Goal: Task Accomplishment & Management: Manage account settings

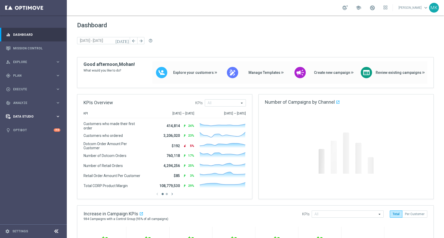
click at [33, 118] on div "Data Studio" at bounding box center [31, 116] width 50 height 5
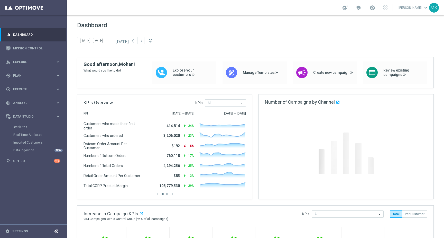
click at [24, 129] on div "Attributes" at bounding box center [39, 127] width 53 height 8
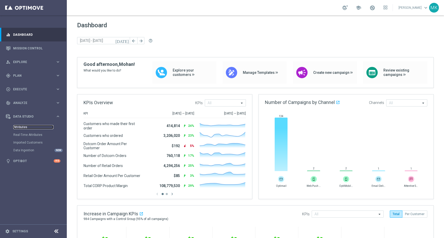
click at [24, 126] on link "Attributes" at bounding box center [33, 127] width 40 height 4
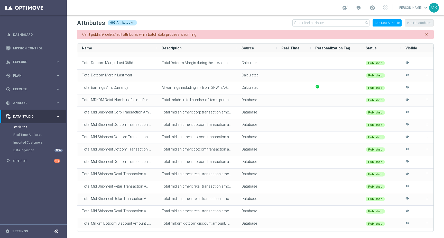
scroll to position [7325, 0]
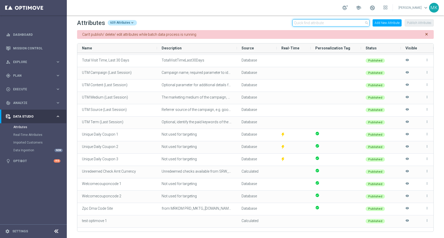
click at [310, 25] on input "text" at bounding box center [330, 22] width 77 height 7
paste input "enqueueSmsExecutions"
type input "enqueueSmsExecutions"
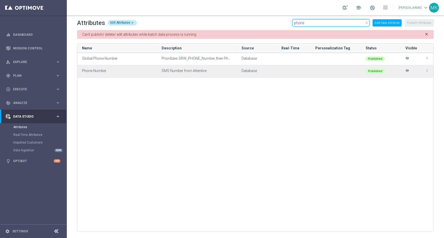
type input "phone"
click at [155, 73] on div "Phone Number" at bounding box center [117, 71] width 80 height 12
click at [100, 71] on span "Phone Number" at bounding box center [94, 71] width 24 height 4
click at [427, 71] on icon "more_vert" at bounding box center [427, 71] width 4 height 4
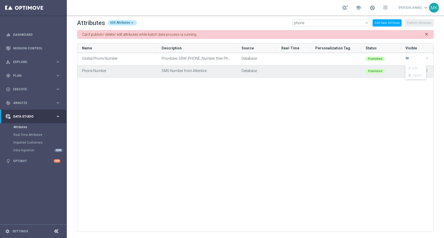
click at [179, 73] on div "SMS Number from Attentive" at bounding box center [197, 71] width 80 height 12
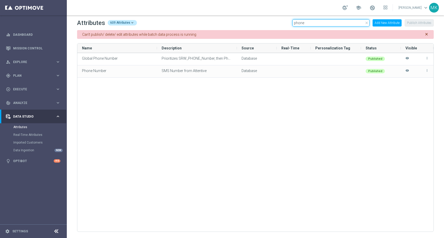
click at [304, 21] on input "phone" at bounding box center [330, 22] width 77 height 7
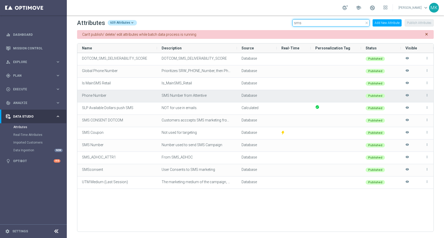
type input "sms"
click at [428, 95] on icon "more_vert" at bounding box center [427, 95] width 4 height 4
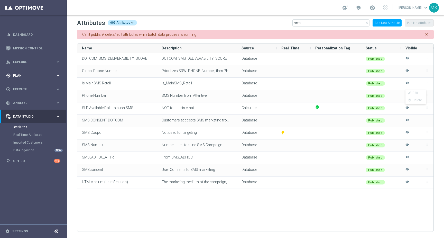
click at [23, 79] on div "gps_fixed Plan keyboard_arrow_right" at bounding box center [33, 76] width 66 height 14
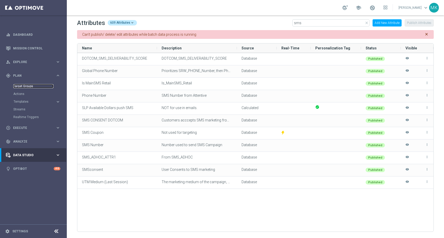
click at [24, 86] on link "Target Groups" at bounding box center [33, 86] width 40 height 4
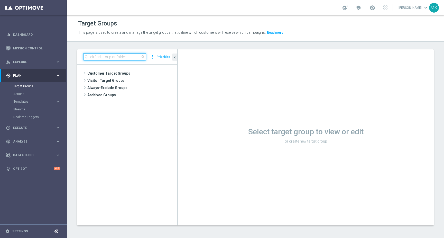
click at [92, 59] on input at bounding box center [114, 56] width 63 height 7
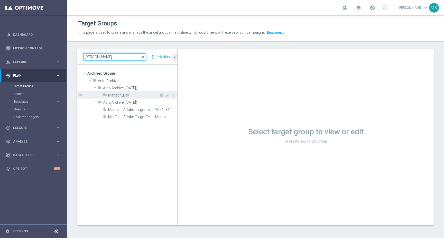
type input "marte"
click at [128, 98] on div "folder Martech_Dev" at bounding box center [128, 94] width 51 height 7
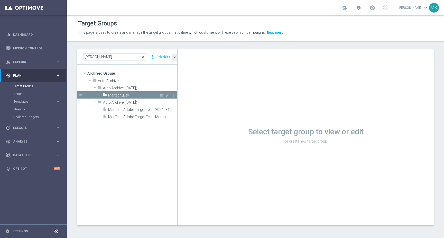
click at [142, 95] on span "Martech_Dev" at bounding box center [130, 95] width 45 height 4
click at [137, 95] on span "Martech_Dev" at bounding box center [130, 95] width 45 height 4
click at [166, 95] on icon "mode_edit" at bounding box center [167, 95] width 4 height 4
click at [157, 153] on tree-viewport "Archived Groups create_new_folder folder" at bounding box center [127, 144] width 100 height 160
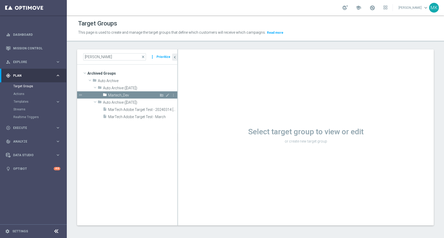
click at [127, 94] on span "Martech_Dev" at bounding box center [130, 95] width 45 height 4
click at [32, 61] on span "Explore" at bounding box center [34, 61] width 42 height 3
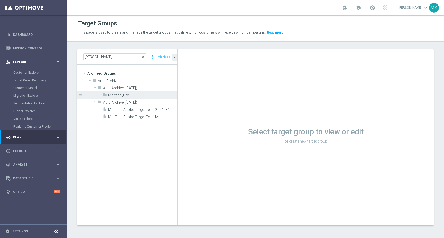
click at [34, 62] on span "Explore" at bounding box center [34, 61] width 42 height 3
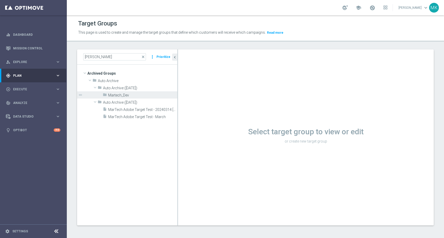
click at [26, 77] on div "gps_fixed Plan" at bounding box center [31, 75] width 50 height 5
click at [23, 130] on div "play_circle_outline Execute keyboard_arrow_right" at bounding box center [33, 128] width 66 height 14
click at [25, 99] on link "Campaign Builder" at bounding box center [33, 100] width 40 height 4
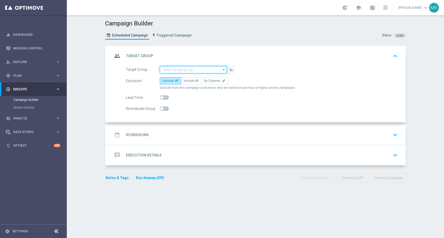
click at [188, 69] on input at bounding box center [193, 69] width 67 height 7
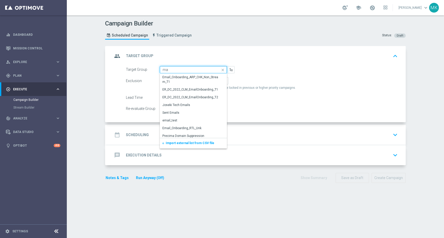
type input "m"
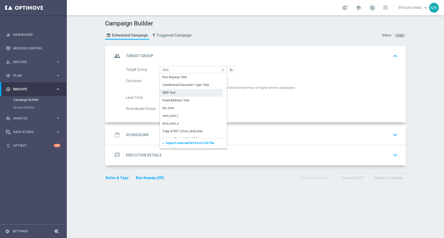
click at [183, 92] on div "SMS Test" at bounding box center [191, 92] width 63 height 7
type input "SMS Test"
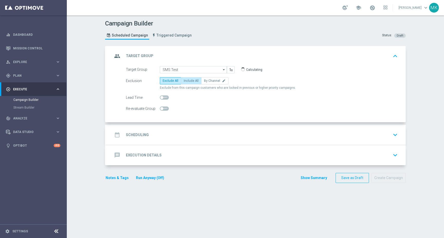
click at [191, 82] on span "Include All" at bounding box center [191, 81] width 15 height 4
click at [187, 82] on input "Include All" at bounding box center [185, 81] width 3 height 3
radio input "true"
click at [220, 70] on input "SMS Test" at bounding box center [193, 69] width 67 height 7
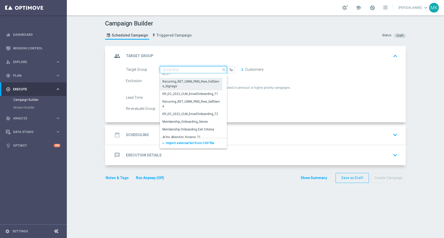
scroll to position [0, 0]
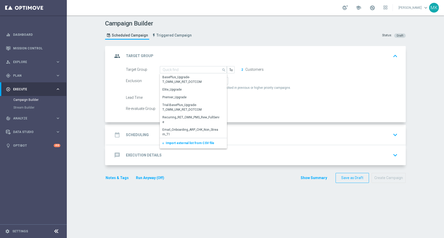
click at [251, 94] on form "Target Group SMS Test search Show Selected 0 of NaN Replenishment_RetailOCP" at bounding box center [262, 89] width 272 height 46
type input "SMS Test"
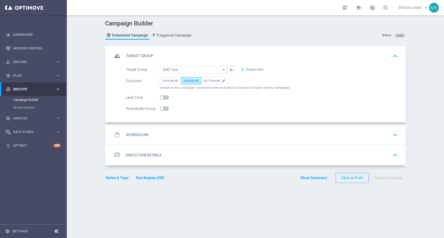
click at [242, 70] on button "2" at bounding box center [242, 70] width 2 height 4
click at [242, 69] on button "2" at bounding box center [242, 70] width 2 height 4
click at [186, 69] on input "SMS Test" at bounding box center [193, 69] width 67 height 7
click at [186, 69] on input at bounding box center [193, 69] width 67 height 7
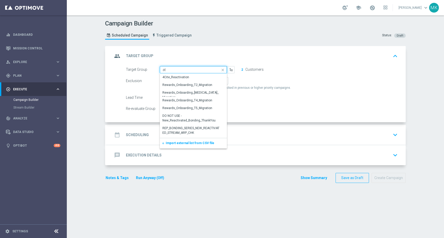
type input "a"
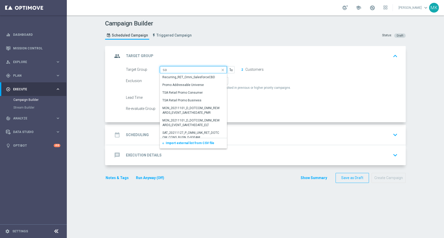
type input "s"
type input "m"
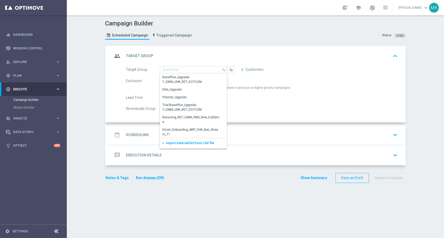
click at [281, 76] on form "Target Group SMS Test search Show Selected 0 of NaN Email_Onboarding_ARP_CHK_No…" at bounding box center [262, 89] width 272 height 46
type input "SMS Test"
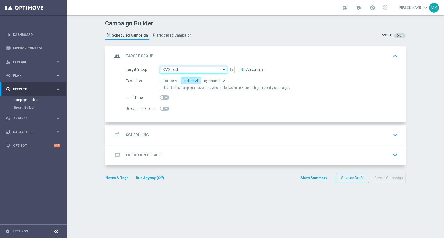
click at [203, 70] on input "SMS Test" at bounding box center [193, 69] width 67 height 7
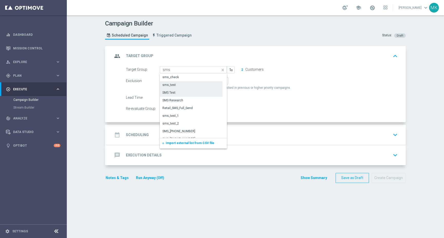
click at [193, 86] on div "sms_test" at bounding box center [191, 84] width 63 height 7
type input "sms_test"
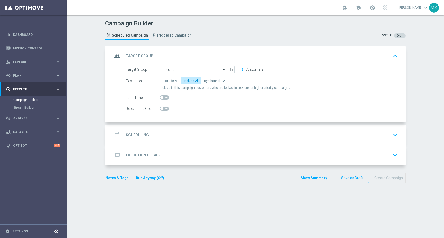
click at [170, 85] on div "Exclusion Exclude All Include All By Channel edit Include in this campaign cust…" at bounding box center [262, 83] width 272 height 13
click at [170, 83] on label "Exclude All" at bounding box center [170, 80] width 21 height 7
click at [166, 83] on input "Exclude All" at bounding box center [164, 81] width 3 height 3
radio input "true"
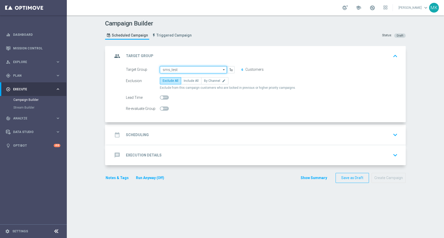
click at [170, 70] on input "sms_test" at bounding box center [193, 69] width 67 height 7
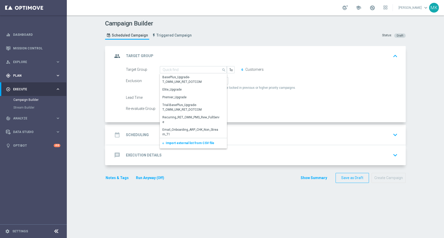
click at [21, 74] on span "Plan" at bounding box center [34, 75] width 42 height 3
type input "sms_test"
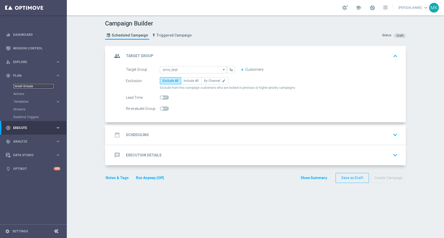
click at [21, 85] on link "Target Groups" at bounding box center [33, 86] width 40 height 4
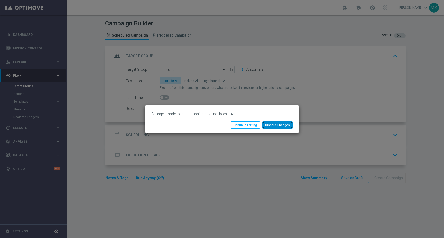
click at [268, 123] on button "Discard Changes" at bounding box center [277, 124] width 30 height 7
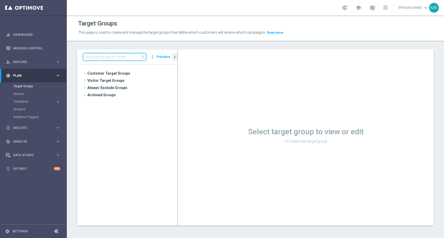
click at [96, 57] on input at bounding box center [114, 56] width 63 height 7
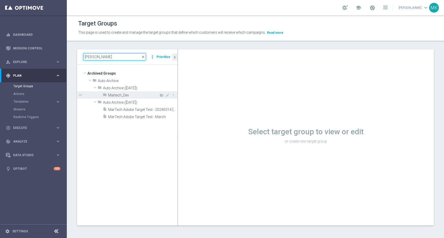
type input "marte"
click at [120, 96] on span "Martech_Dev" at bounding box center [130, 95] width 45 height 4
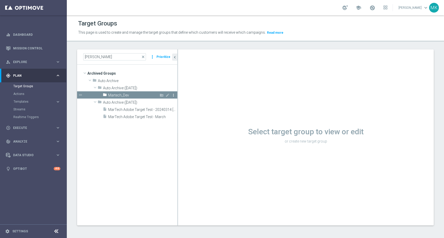
click at [173, 95] on icon "more_vert" at bounding box center [173, 95] width 4 height 4
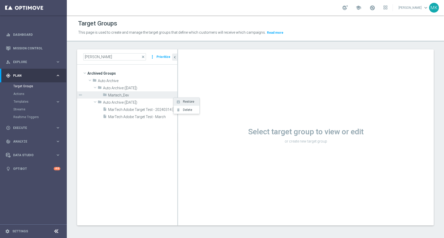
click at [182, 100] on span "Restore" at bounding box center [187, 102] width 13 height 4
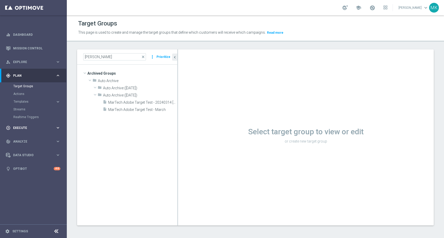
click at [27, 129] on span "Execute" at bounding box center [34, 127] width 42 height 3
click at [27, 99] on link "Campaign Builder" at bounding box center [33, 100] width 40 height 4
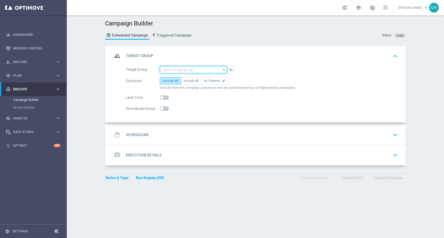
click at [171, 70] on input at bounding box center [193, 69] width 67 height 7
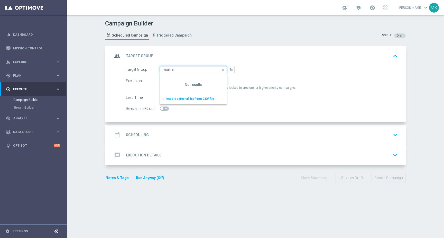
type input "martec"
click at [260, 73] on form "Target Group martec close Show Selected 0 of NaN add to" at bounding box center [262, 89] width 272 height 46
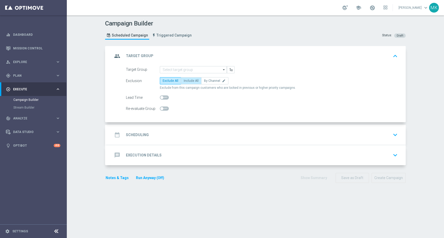
click at [195, 81] on span "Include All" at bounding box center [191, 81] width 15 height 4
click at [187, 81] on input "Include All" at bounding box center [185, 81] width 3 height 3
radio input "true"
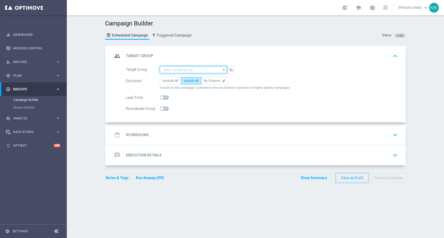
click at [185, 68] on input at bounding box center [193, 69] width 67 height 7
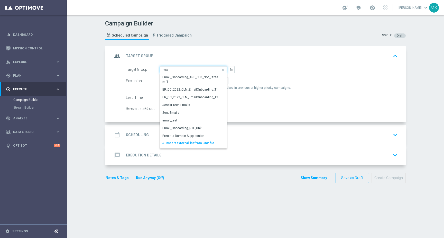
type input "m"
type input "M"
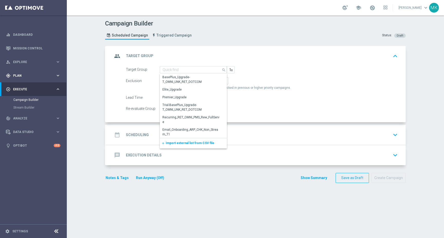
click at [22, 78] on div "gps_fixed Plan keyboard_arrow_right" at bounding box center [33, 76] width 66 height 14
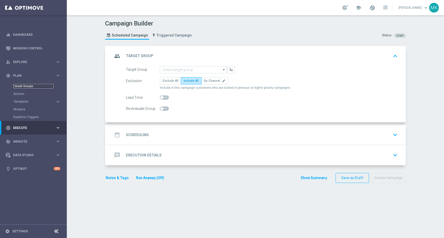
click at [21, 87] on link "Target Groups" at bounding box center [33, 86] width 40 height 4
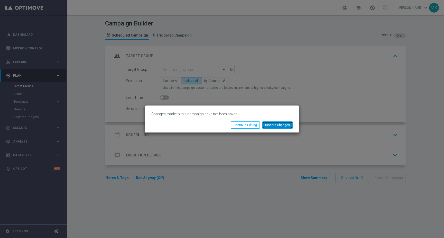
click at [269, 126] on button "Discard Changes" at bounding box center [277, 124] width 30 height 7
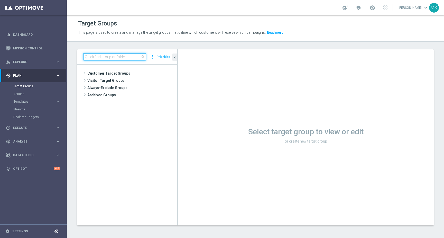
click at [98, 57] on input at bounding box center [114, 56] width 63 height 7
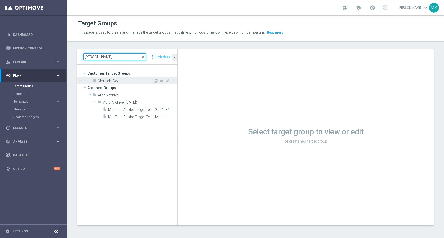
type input "marte"
click at [114, 84] on div "folder Martech_Dev" at bounding box center [123, 80] width 61 height 7
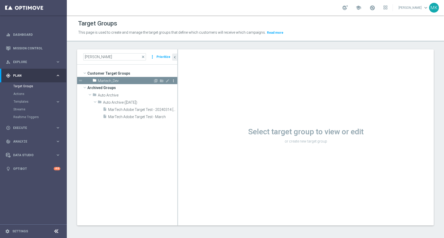
click at [174, 81] on icon "more_vert" at bounding box center [173, 81] width 4 height 4
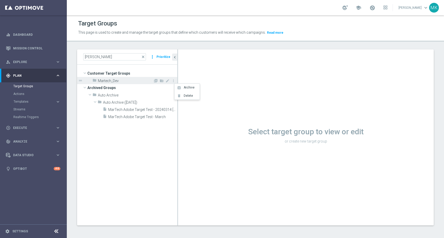
click at [113, 83] on span "Martech_Dev" at bounding box center [125, 81] width 55 height 4
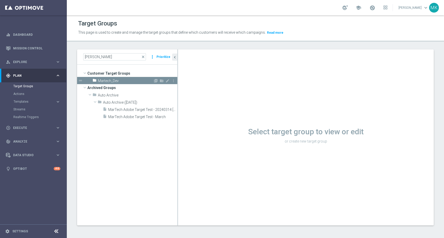
click at [80, 80] on icon "drag_handle" at bounding box center [80, 80] width 5 height 5
click at [104, 80] on span "Martech_Dev" at bounding box center [125, 81] width 55 height 4
click at [111, 87] on li "Add Target group" at bounding box center [121, 87] width 32 height 8
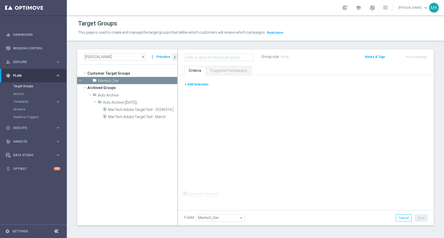
click at [198, 85] on button "+ Add Selection" at bounding box center [196, 84] width 25 height 6
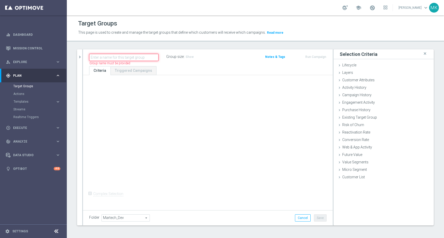
click at [117, 57] on input "text" at bounding box center [123, 57] width 69 height 7
type input "MarComms"
click at [177, 105] on div "+ Add Selection Complex Selection Invalid Expression" at bounding box center [208, 141] width 250 height 133
click at [115, 72] on link "Triggered Campaigns" at bounding box center [133, 70] width 46 height 9
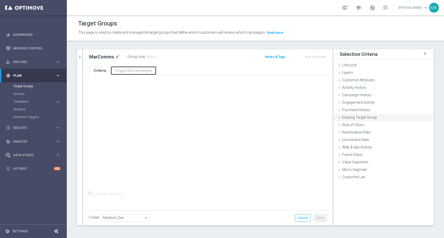
scroll to position [1, 0]
click at [340, 95] on icon at bounding box center [339, 95] width 4 height 4
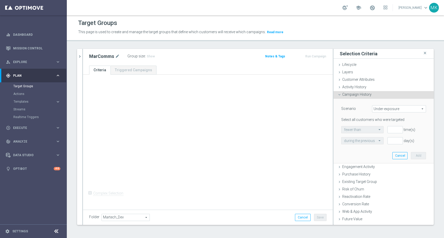
click at [340, 95] on icon at bounding box center [339, 95] width 4 height 4
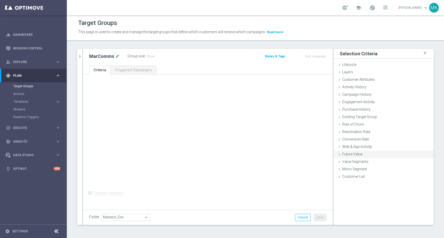
scroll to position [0, 0]
click at [340, 88] on icon at bounding box center [339, 88] width 4 height 4
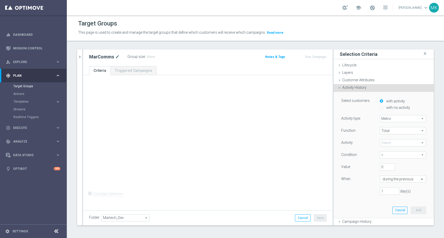
click at [340, 88] on icon at bounding box center [339, 88] width 4 height 4
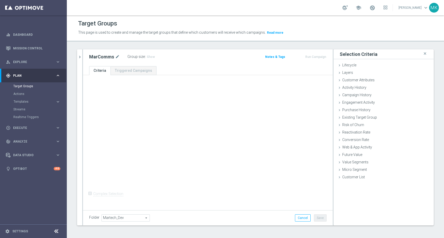
click at [119, 217] on span "Martech_Dev" at bounding box center [126, 217] width 48 height 7
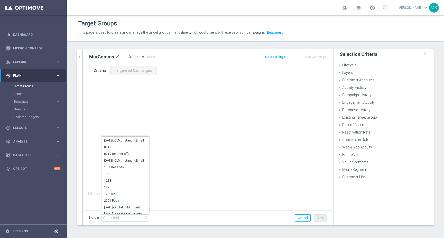
click at [180, 153] on div "+ Add Selection Complex Selection Invalid Expression" at bounding box center [208, 141] width 250 height 133
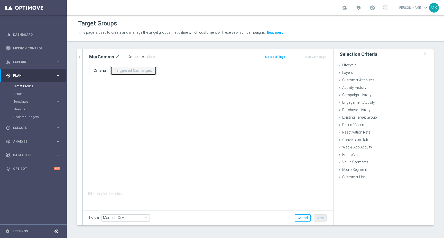
click at [119, 72] on link "Triggered Campaigns" at bounding box center [133, 70] width 46 height 9
click at [358, 93] on span "Campaign History" at bounding box center [356, 95] width 29 height 4
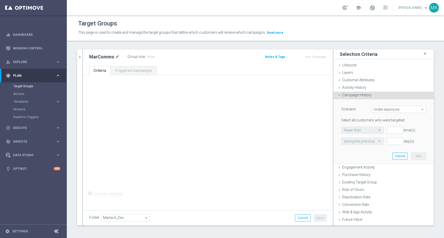
click at [357, 96] on span "Campaign History" at bounding box center [356, 95] width 29 height 4
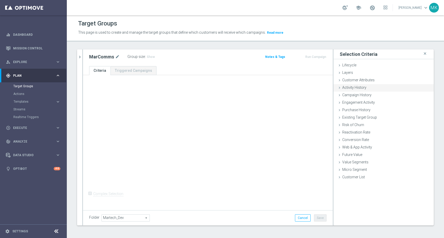
click at [353, 86] on span "Activity History" at bounding box center [354, 87] width 24 height 4
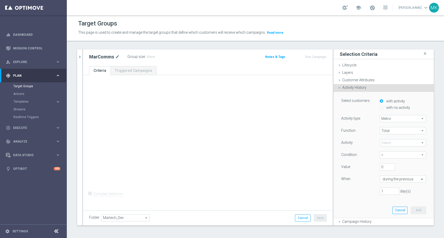
click at [353, 86] on span "Activity History" at bounding box center [354, 87] width 24 height 4
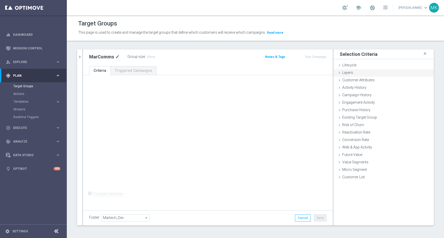
click at [352, 75] on div "Layers done" at bounding box center [384, 73] width 100 height 8
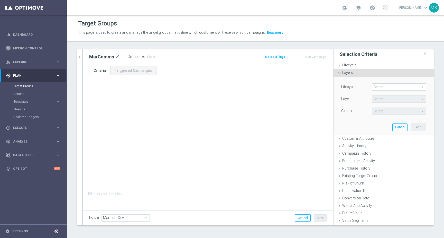
click at [352, 75] on div "Layers done" at bounding box center [384, 73] width 100 height 8
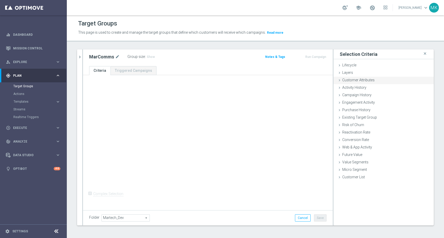
click at [353, 78] on span "Customer Attributes" at bounding box center [358, 80] width 32 height 4
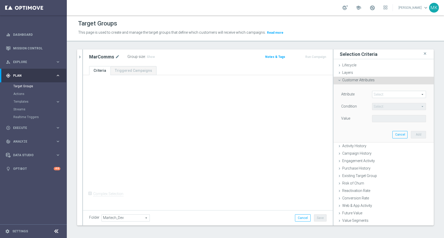
click at [383, 94] on span at bounding box center [398, 94] width 53 height 7
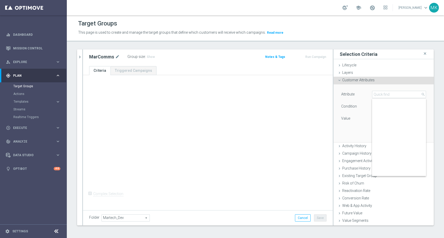
scroll to position [1990, 0]
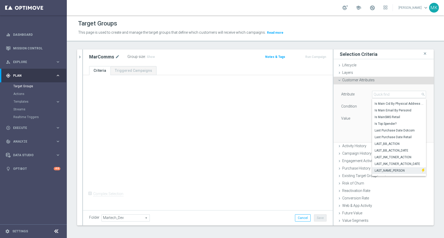
click at [392, 170] on span "LAST_NAME_PERSON" at bounding box center [397, 170] width 44 height 4
type input "LAST_NAME_PERSON"
type input "Equals"
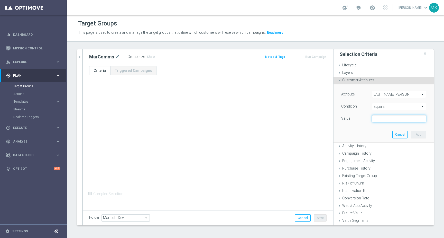
click at [382, 121] on input "text" at bounding box center [399, 118] width 54 height 7
type input "Kilaru"
click at [416, 135] on button "Add" at bounding box center [418, 134] width 15 height 7
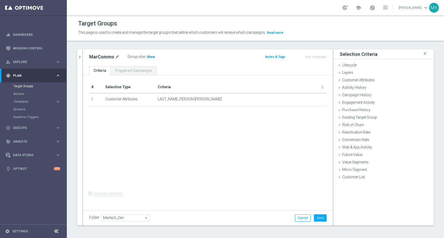
click at [149, 56] on span "Show" at bounding box center [151, 57] width 8 height 4
click at [148, 58] on span "70" at bounding box center [149, 57] width 5 height 5
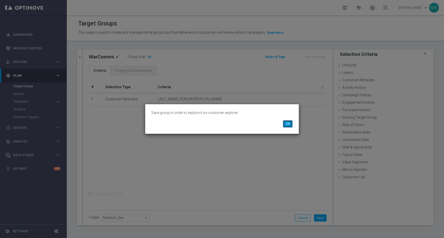
click at [288, 122] on button "OK" at bounding box center [288, 123] width 10 height 7
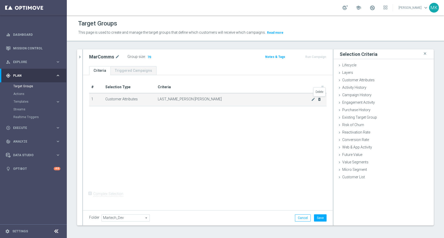
click at [319, 100] on icon "delete_forever" at bounding box center [319, 99] width 4 height 4
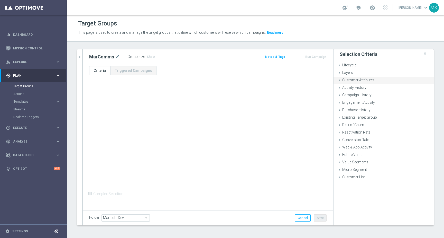
click at [355, 81] on span "Customer Attributes" at bounding box center [358, 80] width 32 height 4
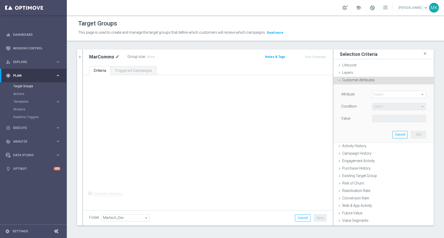
click at [384, 91] on div "Select arrow_drop_down search" at bounding box center [399, 94] width 62 height 7
click at [384, 95] on span at bounding box center [398, 94] width 53 height 7
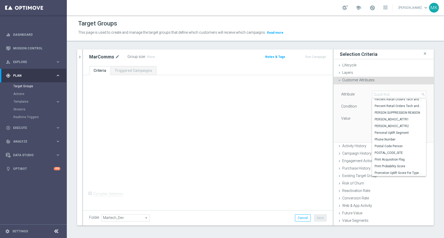
scroll to position [2666, 0]
click at [399, 141] on span "Phone Number" at bounding box center [399, 142] width 49 height 4
type input "Phone Number"
type input "Equals"
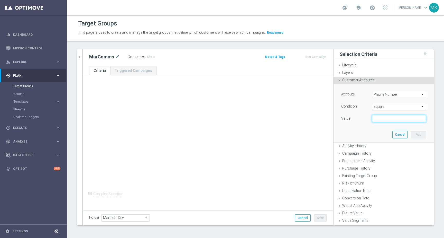
click at [390, 119] on input "text" at bounding box center [399, 118] width 54 height 7
type input "16605280206"
click at [413, 134] on button "Add" at bounding box center [418, 134] width 15 height 7
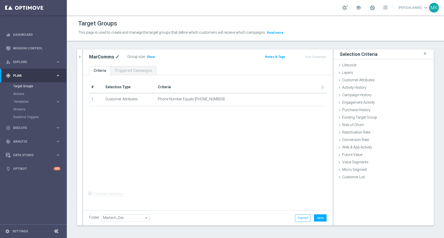
click at [150, 60] on div "Group size : Show" at bounding box center [152, 56] width 51 height 7
click at [151, 57] on span "Show" at bounding box center [151, 57] width 8 height 4
click at [319, 220] on button "Save" at bounding box center [320, 217] width 13 height 7
click at [25, 128] on span "Execute" at bounding box center [34, 127] width 42 height 3
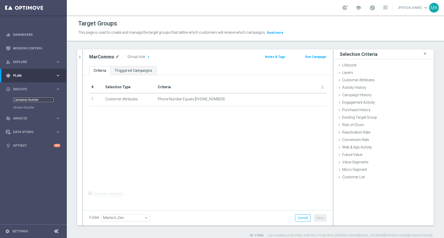
click at [28, 102] on link "Campaign Builder" at bounding box center [33, 100] width 40 height 4
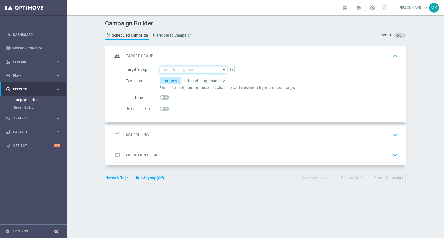
click at [183, 70] on input at bounding box center [193, 69] width 67 height 7
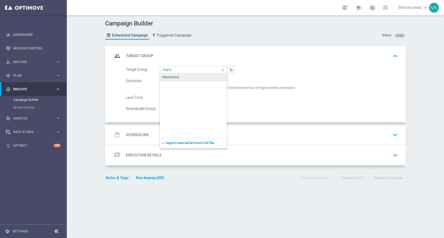
click at [183, 76] on div "MarComms" at bounding box center [193, 76] width 67 height 7
type input "MarComms"
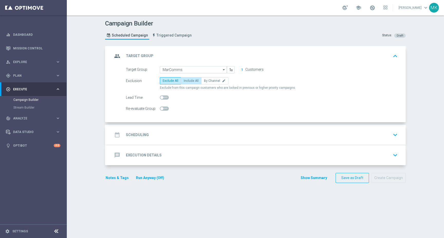
click at [194, 81] on span "Include All" at bounding box center [191, 81] width 15 height 4
click at [187, 81] on input "Include All" at bounding box center [185, 81] width 3 height 3
radio input "true"
click at [185, 136] on div "date_range Scheduling keyboard_arrow_down" at bounding box center [256, 135] width 287 height 10
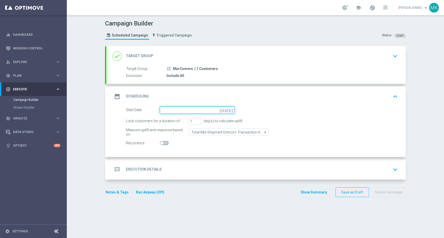
click at [183, 111] on input at bounding box center [197, 109] width 75 height 7
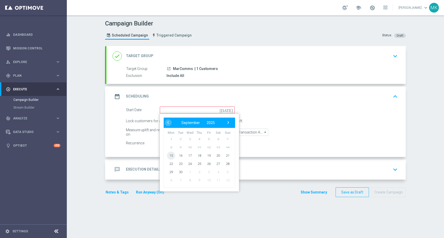
click at [172, 157] on span "15" at bounding box center [171, 155] width 8 height 8
type input "15 Sep 2025"
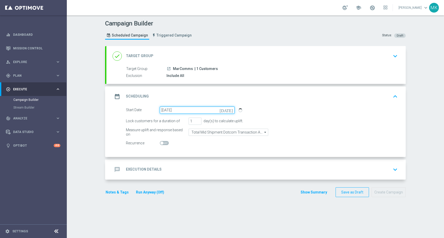
click at [229, 113] on input "15 Sep 2025" at bounding box center [197, 109] width 75 height 7
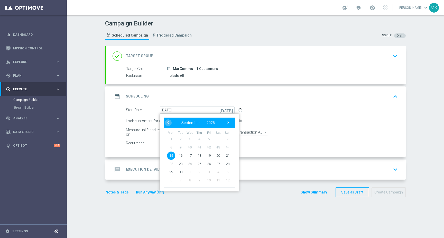
click at [229, 112] on icon "today" at bounding box center [227, 109] width 15 height 6
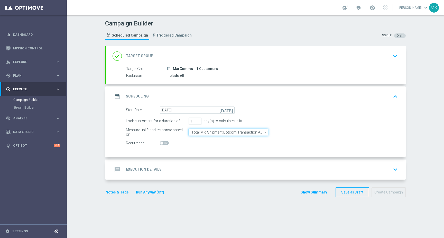
click at [201, 133] on input "Total Mid Shipment Dotcom Transaction Amount" at bounding box center [229, 131] width 80 height 7
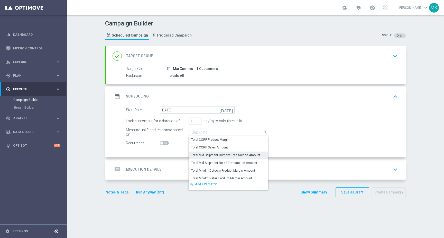
click at [283, 128] on form "Start Date 15 Sep 2025 today Lock customers for a duration of 1 day(s) to calcu…" at bounding box center [262, 126] width 272 height 40
type input "Total Mid Shipment Dotcom Transaction Amount"
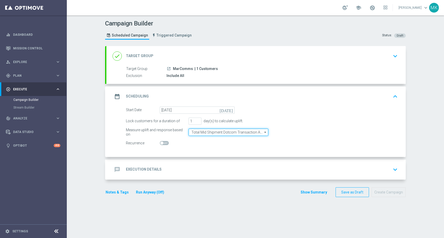
click at [248, 132] on input "Total Mid Shipment Dotcom Transaction Amount" at bounding box center [229, 131] width 80 height 7
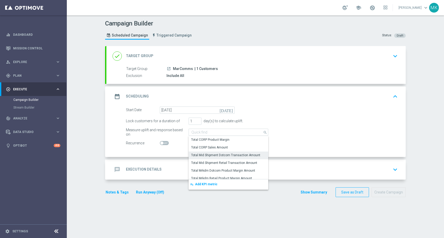
click at [296, 133] on div "Measure uplift and response based on Total Mid Shipment Dotcom Transaction Amou…" at bounding box center [262, 131] width 280 height 7
type input "Total Mid Shipment Dotcom Transaction Amount"
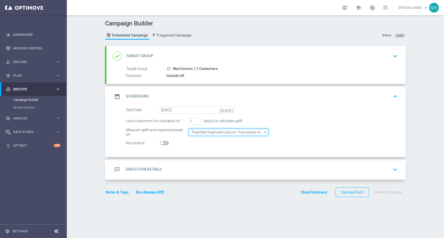
click at [235, 132] on input "Total Mid Shipment Dotcom Transaction Amount" at bounding box center [229, 131] width 80 height 7
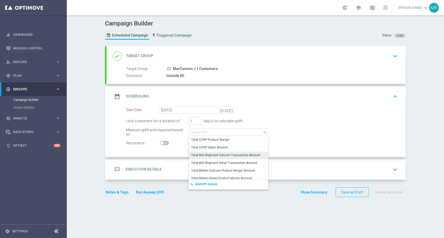
click at [308, 134] on div "Measure uplift and response based on Total Mid Shipment Dotcom Transaction Amou…" at bounding box center [262, 131] width 280 height 7
type input "Total Mid Shipment Dotcom Transaction Amount"
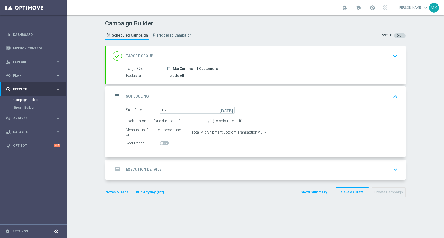
click at [238, 161] on div "message Execution Details keyboard_arrow_down" at bounding box center [255, 169] width 299 height 20
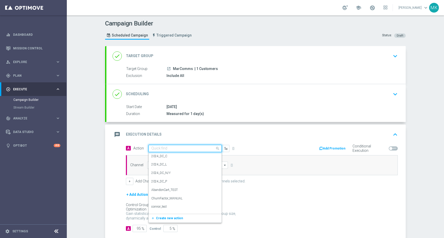
click at [208, 146] on input "text" at bounding box center [179, 148] width 57 height 4
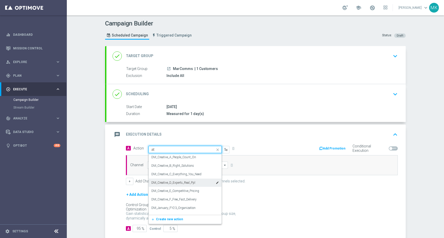
type input "a"
type input "test"
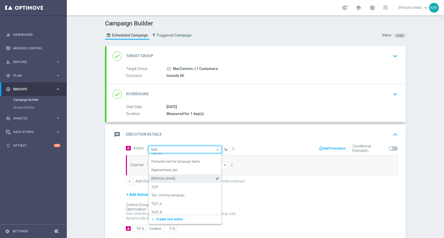
scroll to position [162, 0]
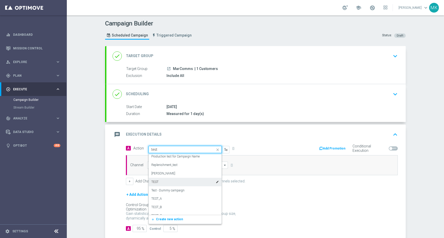
click at [171, 178] on div "TEST edit" at bounding box center [185, 182] width 68 height 8
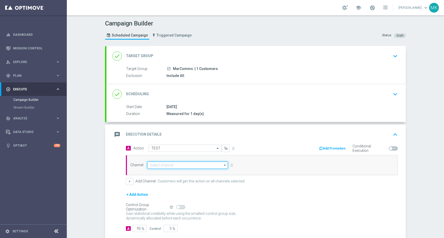
click at [184, 165] on input at bounding box center [187, 164] width 81 height 7
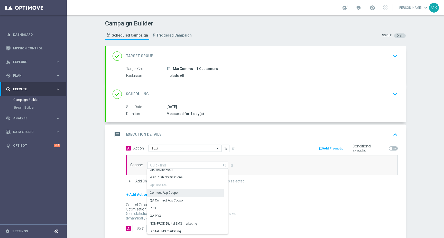
scroll to position [167, 0]
click at [173, 222] on div "NON-PROD Digital SMS marketing" at bounding box center [173, 221] width 47 height 5
type input "NON-PROD Digital SMS marketing"
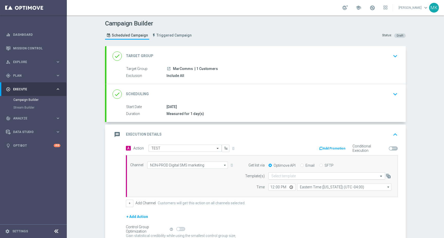
click at [370, 173] on div "Select template" at bounding box center [327, 175] width 117 height 7
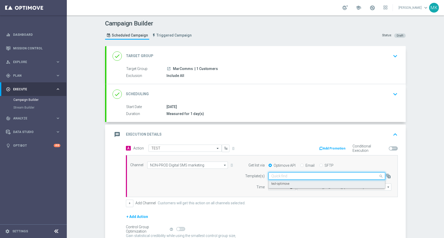
click at [340, 182] on div "test-optimove" at bounding box center [326, 183] width 111 height 8
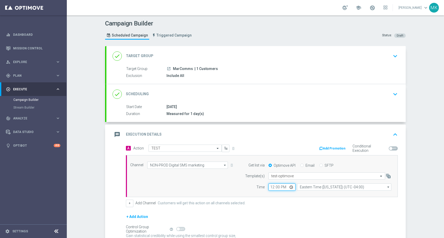
click at [272, 187] on input "12:00" at bounding box center [282, 186] width 27 height 7
type input "14:00"
click at [288, 174] on input "text" at bounding box center [321, 176] width 101 height 4
click at [388, 177] on icon "button" at bounding box center [388, 175] width 5 height 5
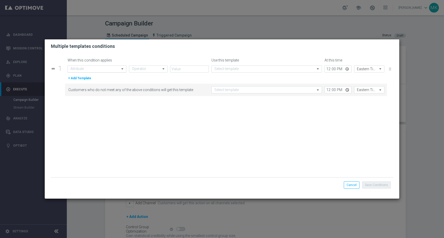
click at [106, 71] on div "Attribute" at bounding box center [97, 68] width 59 height 7
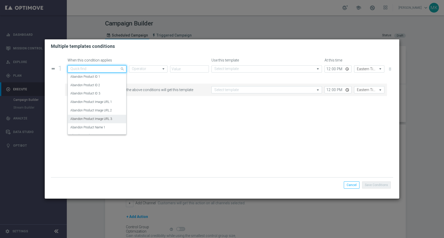
click at [199, 177] on div "Save Conditions Cancel" at bounding box center [222, 184] width 342 height 15
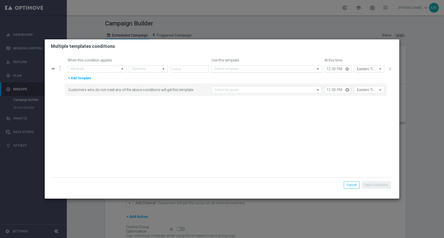
click at [252, 68] on input "text" at bounding box center [261, 69] width 95 height 4
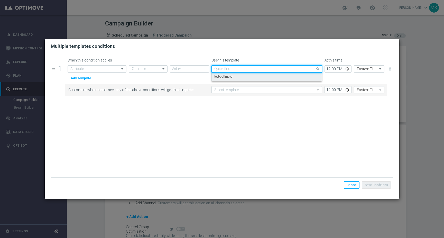
click at [247, 126] on form "When this condition applies Use this template At this time drag_handle 1 Attrib…" at bounding box center [222, 117] width 342 height 119
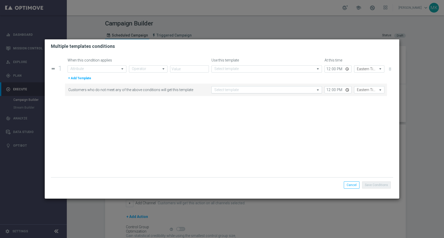
click at [220, 92] on div "Select template" at bounding box center [266, 89] width 110 height 7
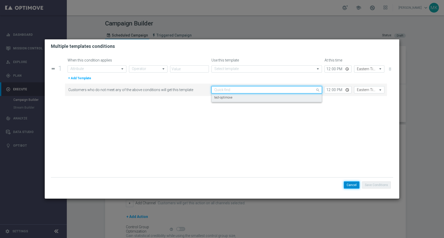
click at [353, 185] on button "Cancel" at bounding box center [352, 184] width 16 height 7
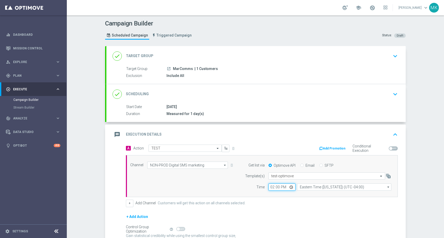
click at [273, 186] on input "14:00" at bounding box center [282, 186] width 27 height 7
type input "15:15"
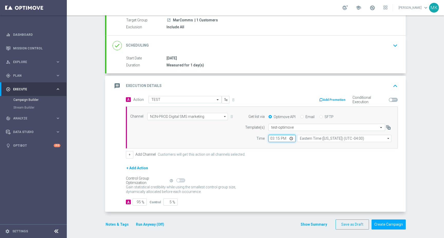
scroll to position [50, 0]
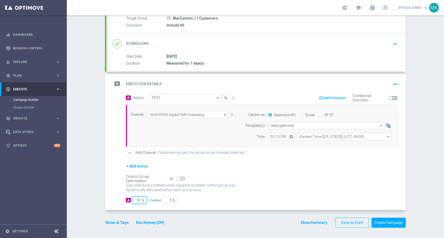
click at [139, 199] on input "95" at bounding box center [140, 199] width 14 height 7
type input "1"
type input "99"
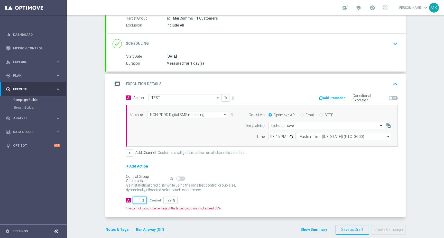
type input "10"
type input "90"
type input "100"
type input "0"
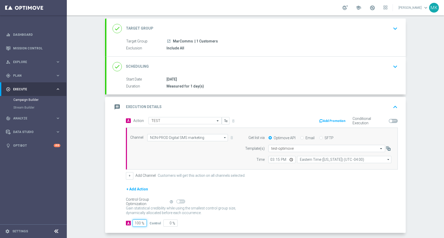
scroll to position [0, 0]
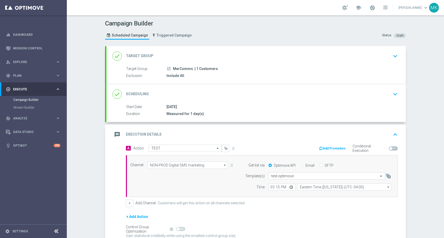
type input "100"
click at [353, 131] on div "message Execution Details keyboard_arrow_up" at bounding box center [256, 135] width 287 height 10
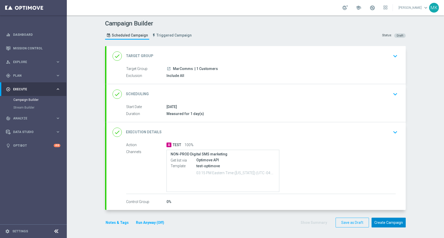
click at [383, 226] on button "Create Campaign" at bounding box center [389, 222] width 34 height 10
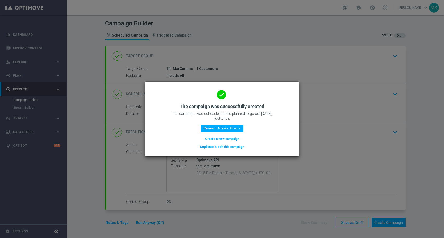
click at [321, 141] on modal-container "done The campaign was successfully created The campaign was scheduled and is pl…" at bounding box center [222, 119] width 444 height 238
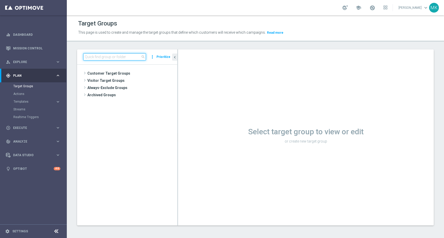
click at [102, 57] on input at bounding box center [114, 56] width 63 height 7
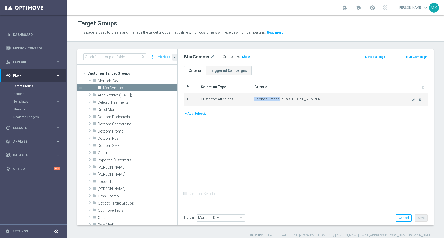
drag, startPoint x: 279, startPoint y: 100, endPoint x: 254, endPoint y: 99, distance: 24.7
click at [254, 99] on td "Phone Number Equals 16605280206 mode_edit delete_forever" at bounding box center [339, 99] width 175 height 13
copy span "Phone Number"
click at [267, 100] on span "Phone Number Equals 16605280206" at bounding box center [333, 99] width 158 height 4
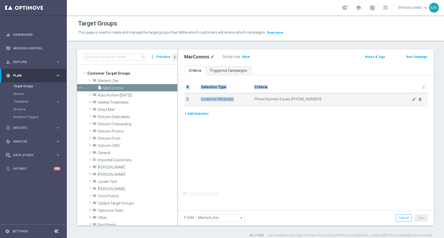
click at [267, 100] on span "Phone Number Equals 16605280206" at bounding box center [333, 99] width 158 height 4
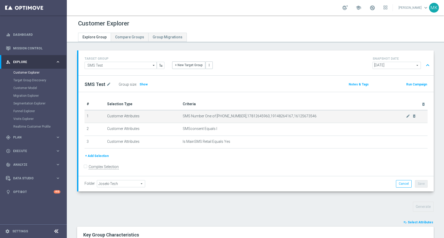
click at [237, 117] on span "SMS Number One of [PHONE_NUMBER],17812645960,19148264167,16125673546" at bounding box center [295, 116] width 224 height 4
